Goal: Information Seeking & Learning: Learn about a topic

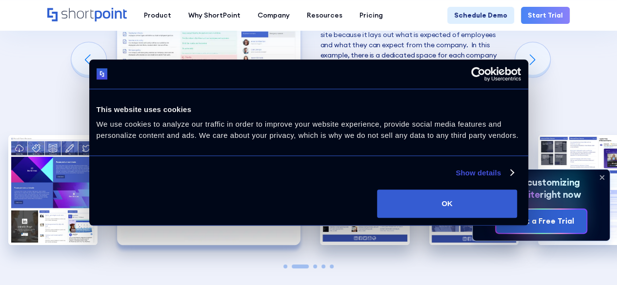
scroll to position [1526, 0]
click at [537, 78] on div "Next slide" at bounding box center [532, 60] width 35 height 35
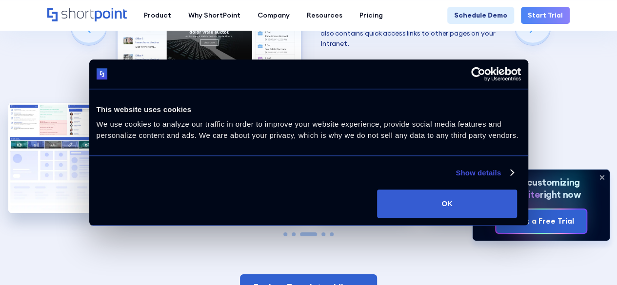
scroll to position [1560, 0]
click at [543, 45] on div "Next slide" at bounding box center [532, 27] width 35 height 35
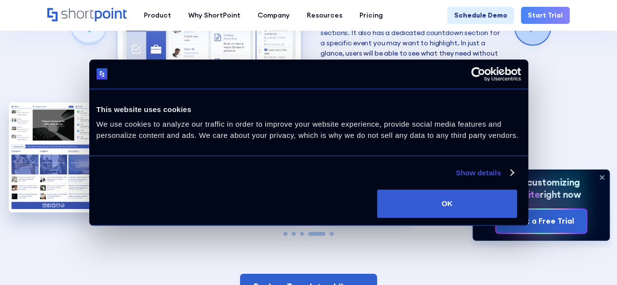
click at [543, 45] on div "Next slide" at bounding box center [532, 27] width 35 height 35
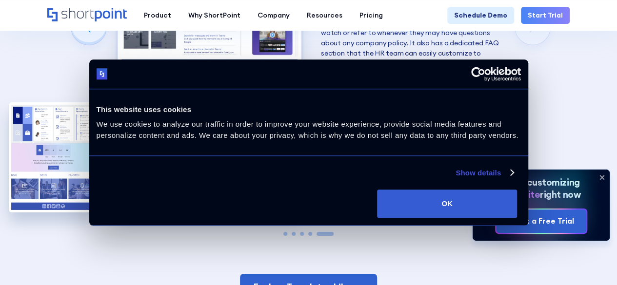
click at [543, 69] on div "Creating an HR SharePoint site Now that you know what to consider when creating…" at bounding box center [308, 7] width 617 height 635
click at [100, 45] on div "Previous slide" at bounding box center [88, 27] width 35 height 35
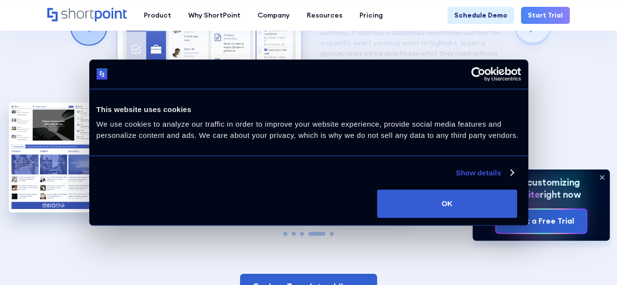
click at [100, 45] on div "Previous slide" at bounding box center [88, 27] width 35 height 35
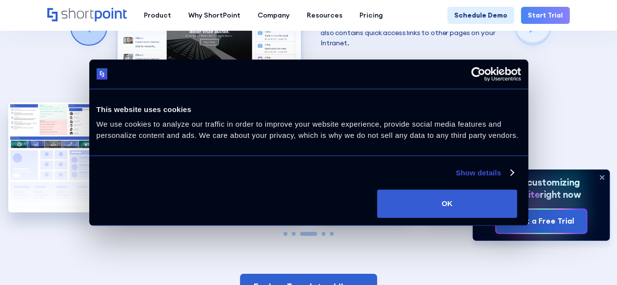
click at [100, 45] on div "Previous slide" at bounding box center [88, 27] width 35 height 35
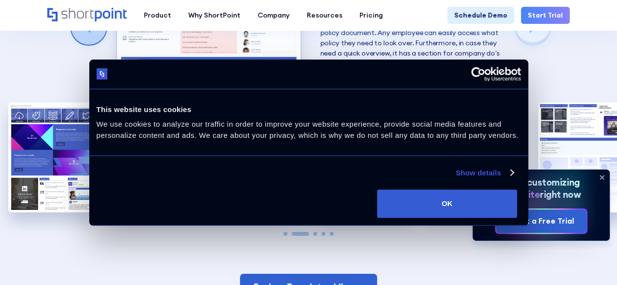
click at [100, 45] on div "Previous slide" at bounding box center [88, 27] width 35 height 35
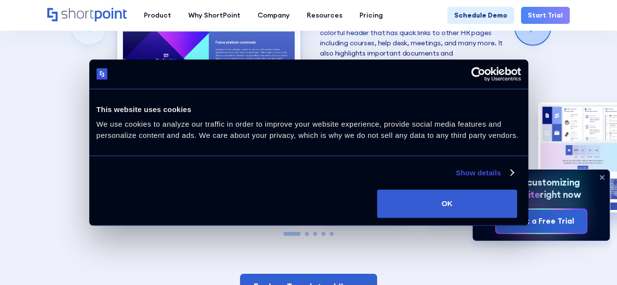
click at [532, 45] on div "Next slide" at bounding box center [532, 27] width 35 height 35
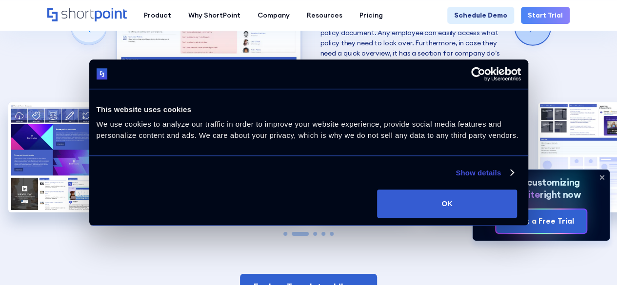
click at [532, 45] on div "Next slide" at bounding box center [532, 27] width 35 height 35
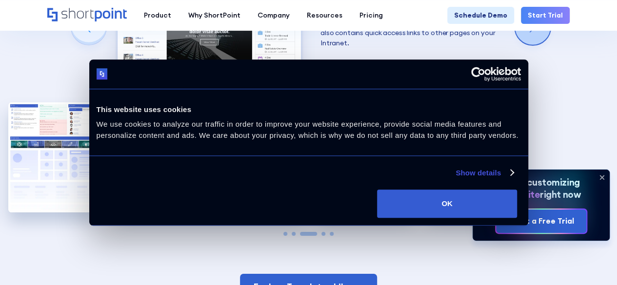
click at [532, 45] on div "Next slide" at bounding box center [532, 27] width 35 height 35
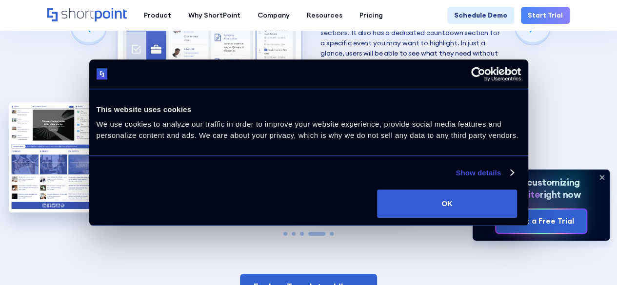
click at [209, 107] on img "4 / 5" at bounding box center [209, 99] width 183 height 225
